Goal: Task Accomplishment & Management: Use online tool/utility

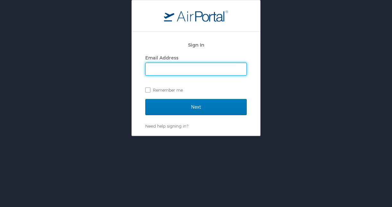
type input "[EMAIL_ADDRESS][DOMAIN_NAME]"
click at [196, 107] on input "Next" at bounding box center [195, 107] width 101 height 16
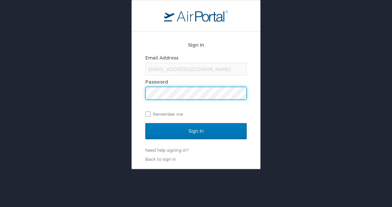
click at [196, 131] on input "Sign In" at bounding box center [195, 131] width 101 height 16
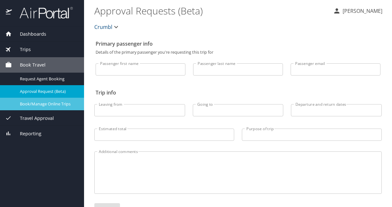
click at [64, 107] on link "Book/Manage Online Trips" at bounding box center [42, 104] width 84 height 13
